Goal: Find specific page/section: Find specific page/section

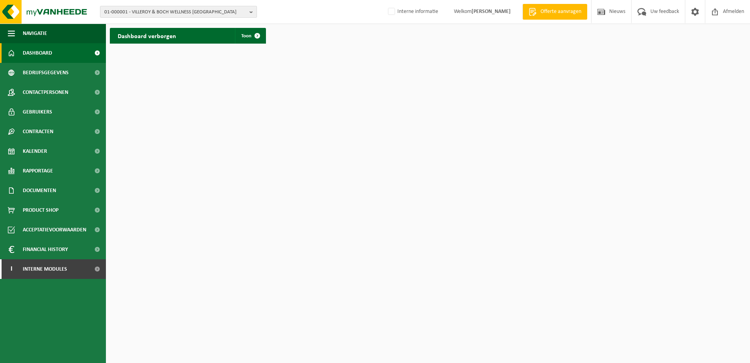
click at [129, 16] on span "01-000001 - VILLEROY & BOCH WELLNESS [GEOGRAPHIC_DATA]" at bounding box center [175, 12] width 142 height 12
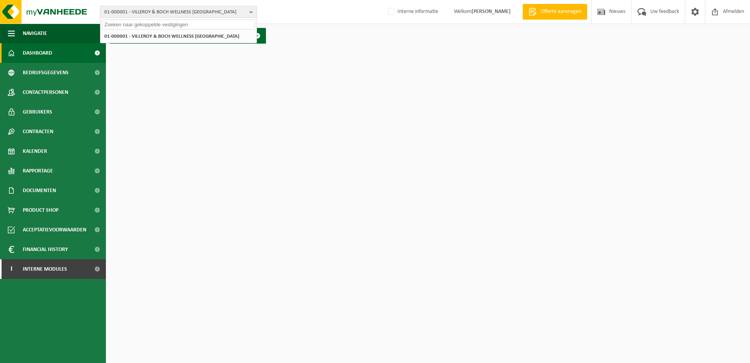
click at [125, 11] on span "01-000001 - VILLEROY & BOCH WELLNESS [GEOGRAPHIC_DATA]" at bounding box center [175, 12] width 142 height 12
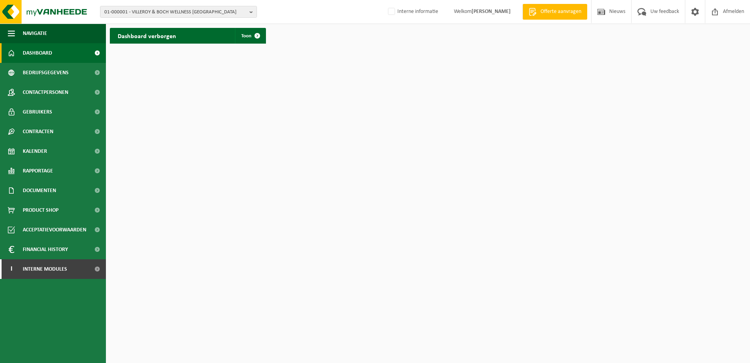
click at [166, 5] on div "01-000001 - VILLEROY & BOCH WELLNESS [GEOGRAPHIC_DATA] 01-000001 - VILLEROY & B…" at bounding box center [375, 12] width 750 height 24
click at [142, 7] on span "01-000001 - VILLEROY & BOCH WELLNESS [GEOGRAPHIC_DATA]" at bounding box center [175, 12] width 142 height 12
type input "10-769711"
click at [120, 36] on span "10-769711" at bounding box center [116, 36] width 24 height 6
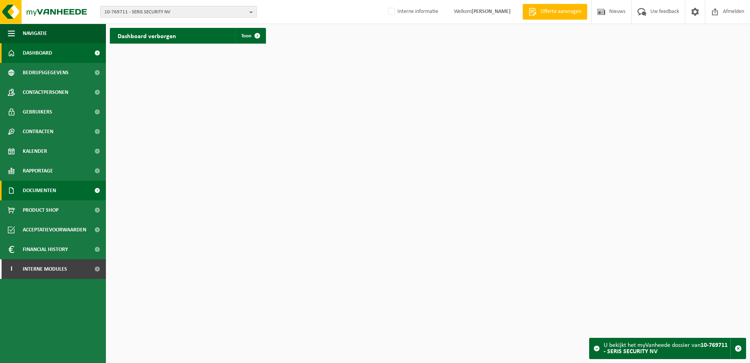
click at [49, 191] on span "Documenten" at bounding box center [39, 190] width 33 height 20
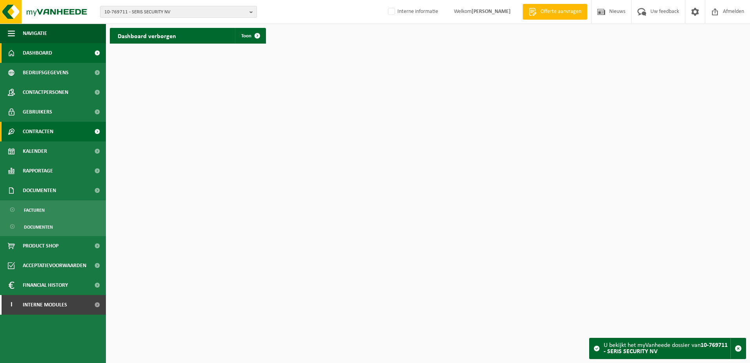
click at [24, 133] on span "Contracten" at bounding box center [38, 132] width 31 height 20
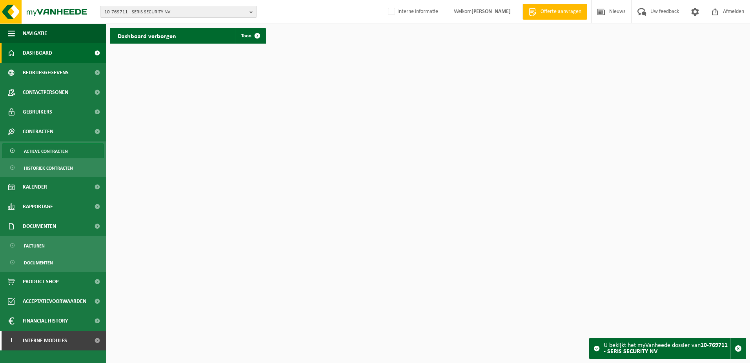
click at [49, 152] on span "Actieve contracten" at bounding box center [46, 151] width 44 height 15
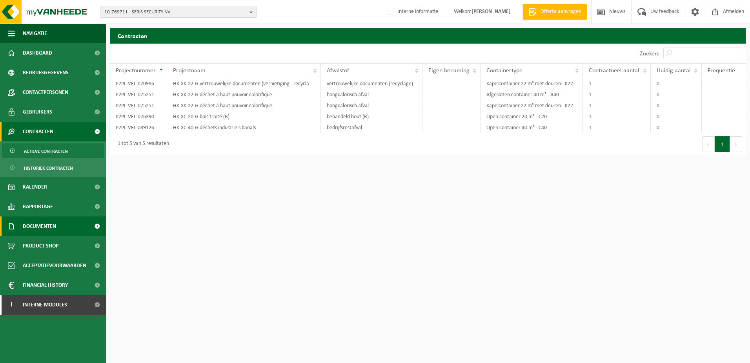
click at [39, 225] on span "Documenten" at bounding box center [39, 226] width 33 height 20
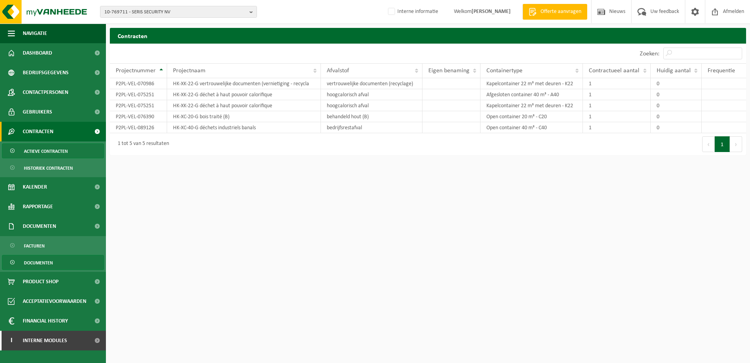
click at [53, 259] on link "Documenten" at bounding box center [53, 262] width 102 height 15
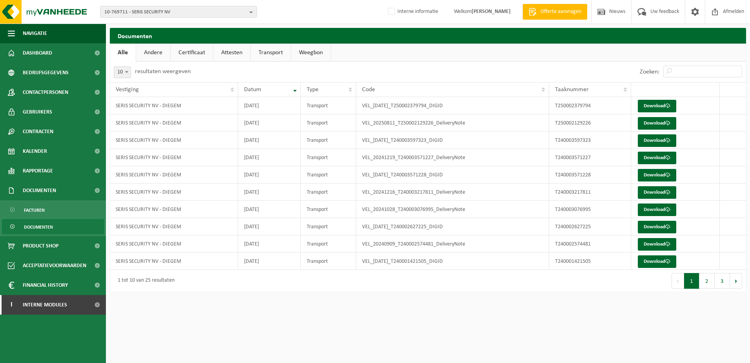
click at [199, 53] on link "Certificaat" at bounding box center [192, 53] width 42 height 18
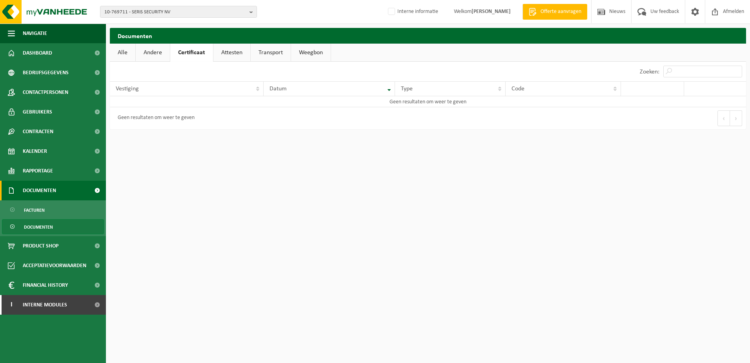
click at [23, 192] on span "Documenten" at bounding box center [39, 190] width 33 height 20
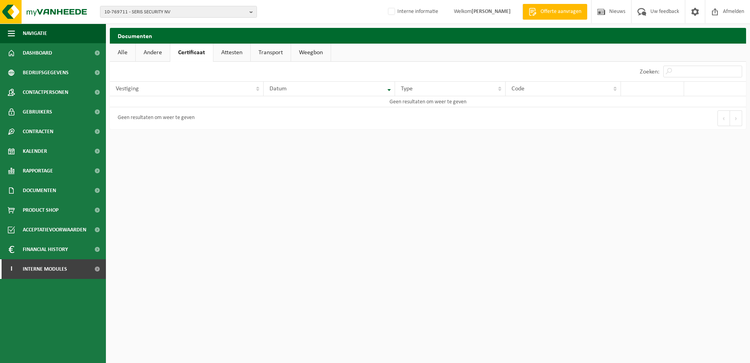
click at [185, 52] on link "Certificaat" at bounding box center [191, 53] width 43 height 18
